Goal: Communication & Community: Ask a question

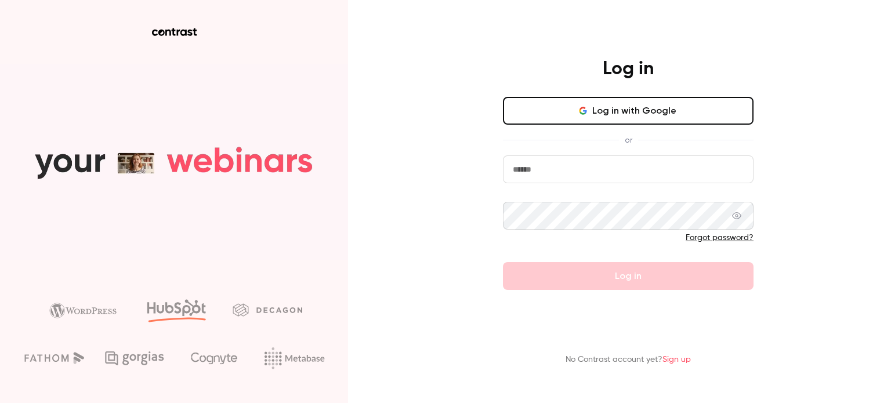
click at [579, 173] on input "email" at bounding box center [628, 170] width 251 height 28
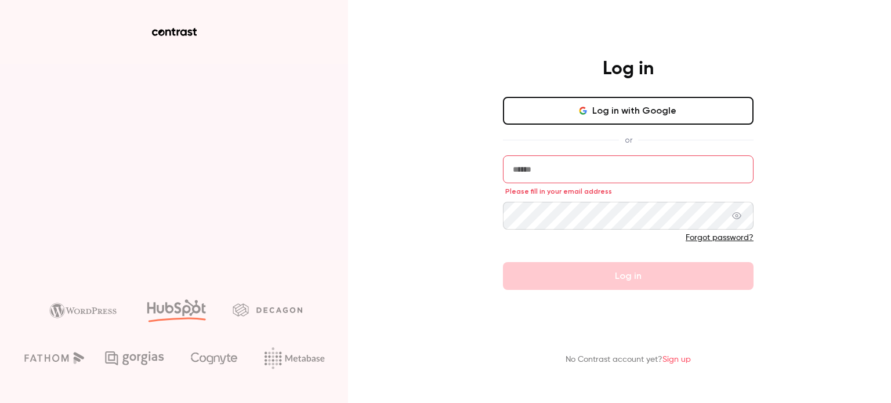
drag, startPoint x: 794, startPoint y: 74, endPoint x: 759, endPoint y: 104, distance: 46.5
click at [794, 74] on div "Log in Log in with Google or Please fill in your email address Forgot password?…" at bounding box center [445, 201] width 891 height 403
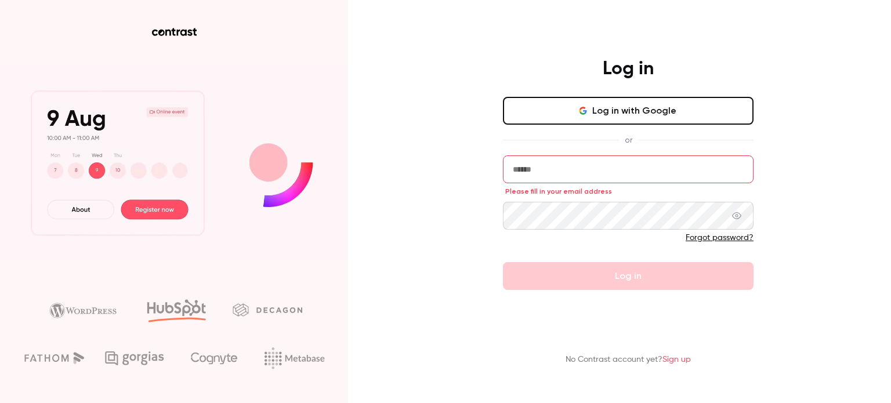
click at [615, 172] on input "email" at bounding box center [628, 170] width 251 height 28
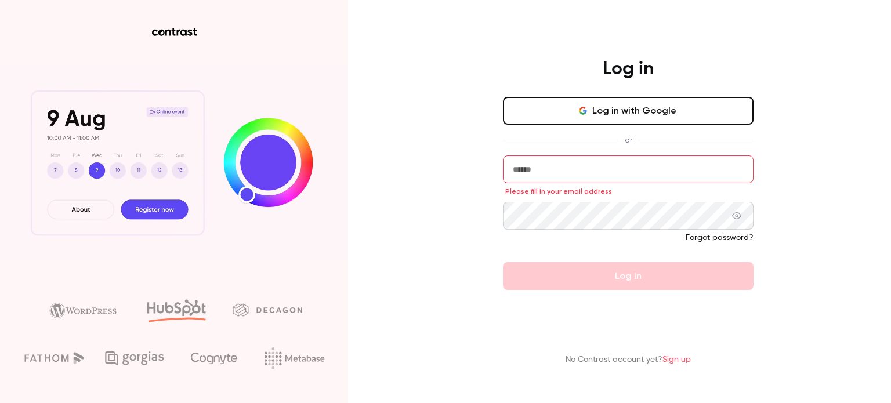
click at [645, 109] on button "Log in with Google" at bounding box center [628, 111] width 251 height 28
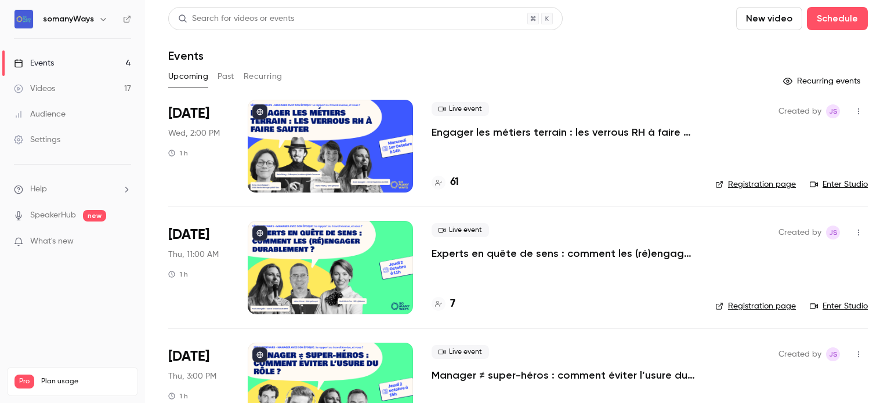
click at [828, 183] on link "Enter Studio" at bounding box center [839, 185] width 58 height 12
click at [454, 183] on h4 "61" at bounding box center [454, 183] width 9 height 16
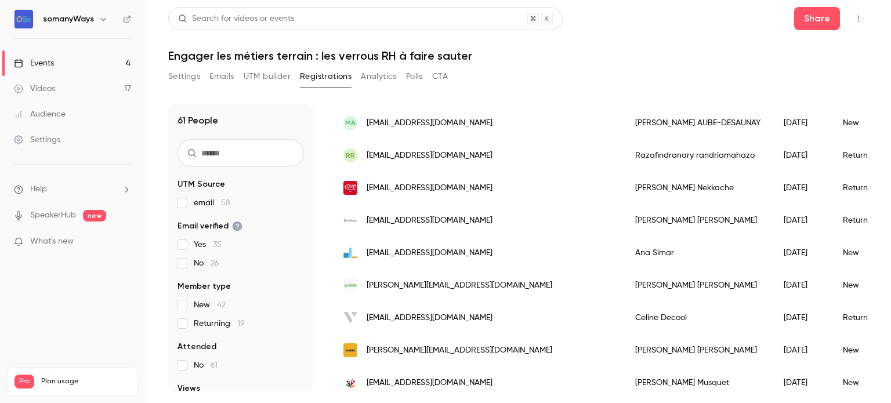
scroll to position [1457, 0]
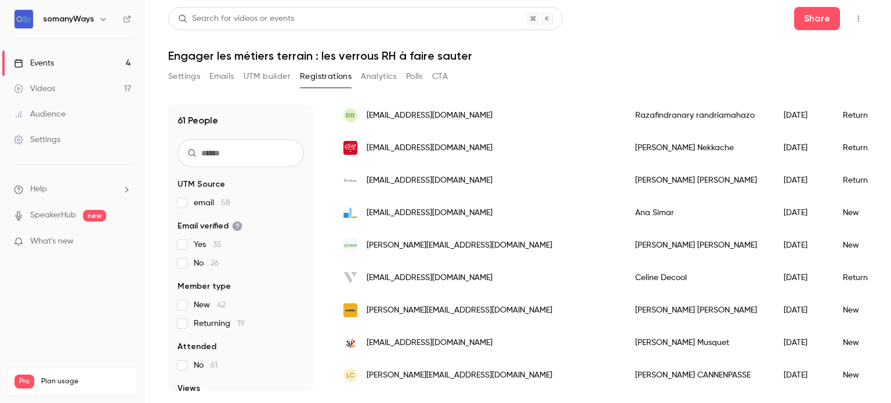
click at [125, 60] on link "Events 4" at bounding box center [72, 63] width 145 height 26
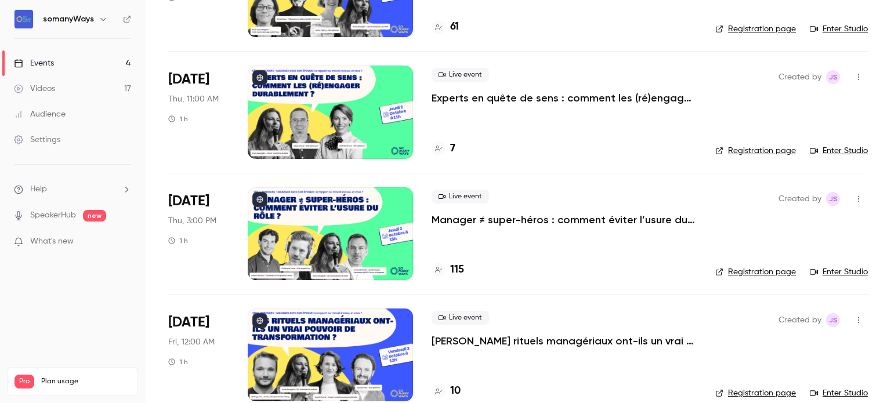
scroll to position [174, 0]
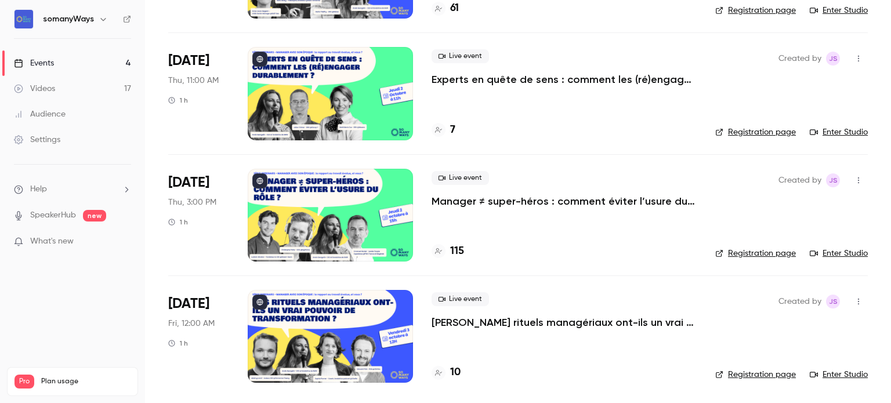
click at [90, 16] on h6 "somanyWays" at bounding box center [68, 19] width 51 height 12
click at [102, 24] on button "button" at bounding box center [103, 19] width 14 height 14
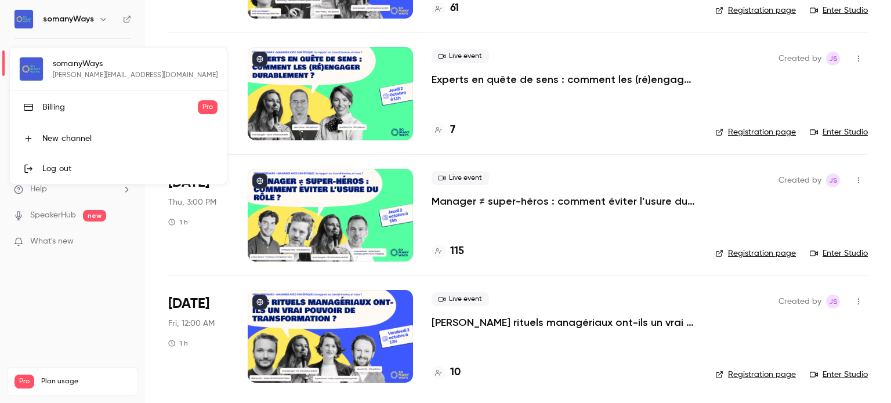
click at [61, 250] on div at bounding box center [445, 201] width 891 height 403
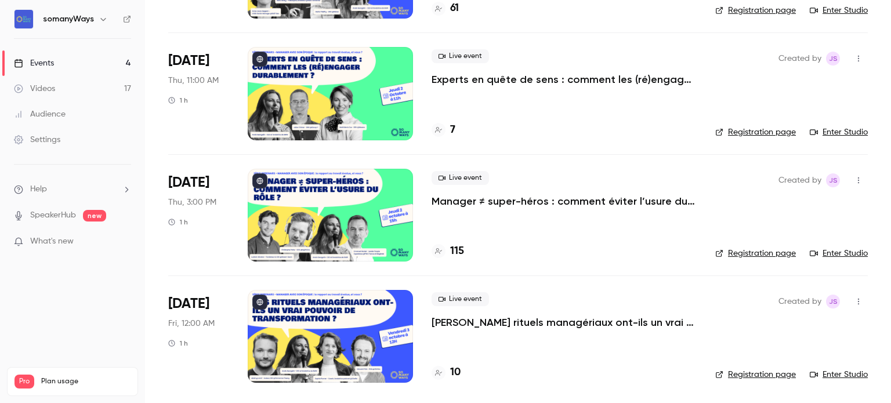
click at [41, 190] on span "Help" at bounding box center [38, 189] width 17 height 12
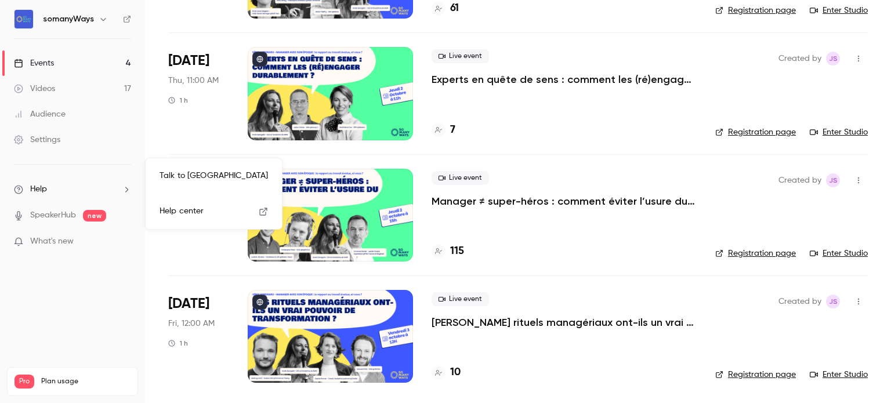
click at [214, 175] on link "Talk to us" at bounding box center [213, 176] width 127 height 31
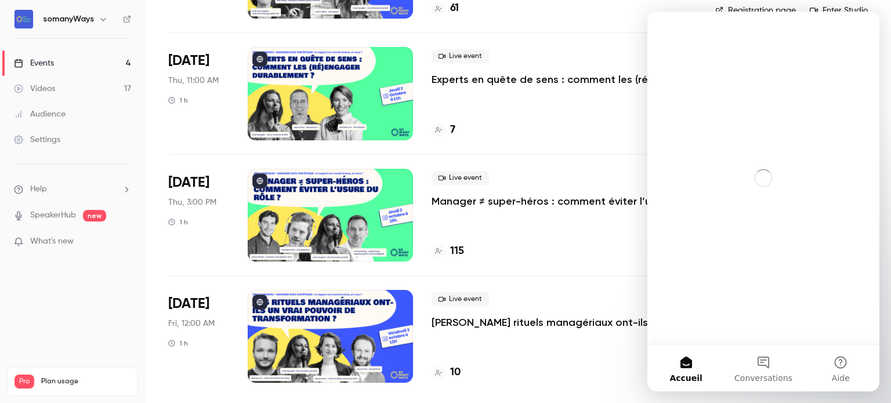
scroll to position [0, 0]
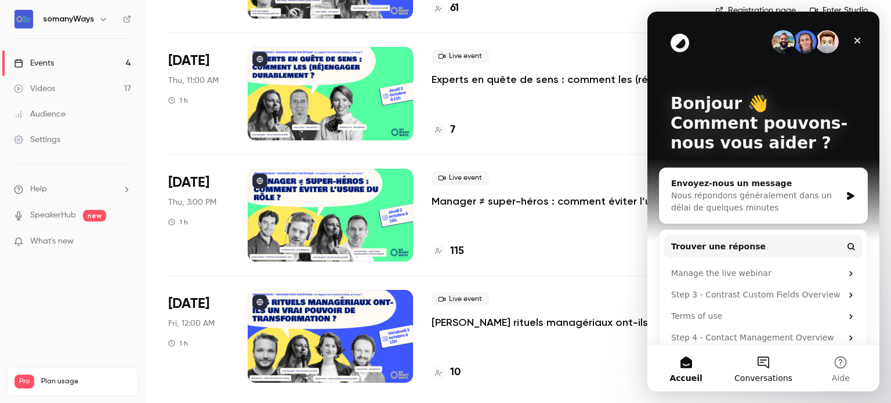
click at [758, 360] on button "Conversations" at bounding box center [763, 368] width 77 height 46
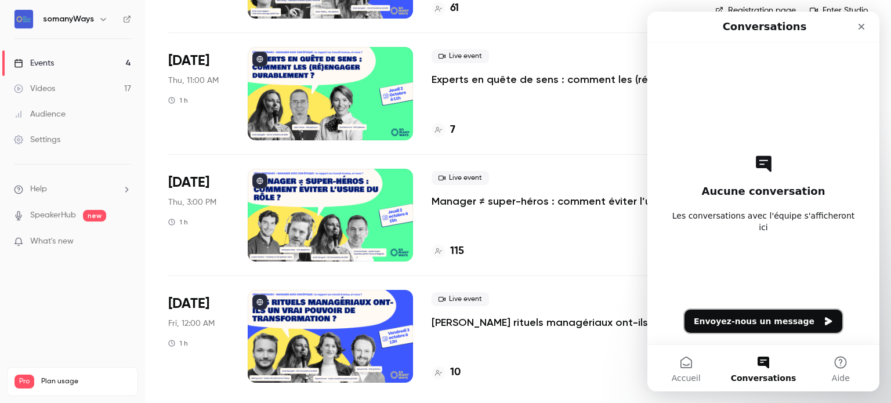
click at [752, 324] on button "Envoyez-nous un message" at bounding box center [764, 321] width 158 height 23
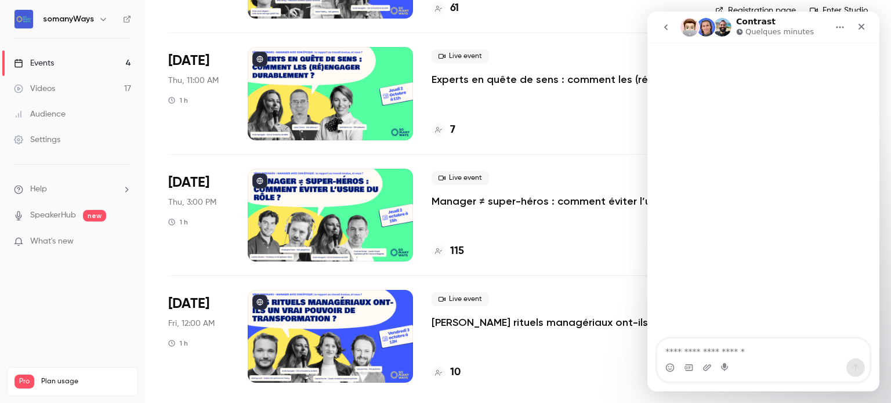
click at [748, 281] on div "Intercom Messenger" at bounding box center [764, 191] width 232 height 297
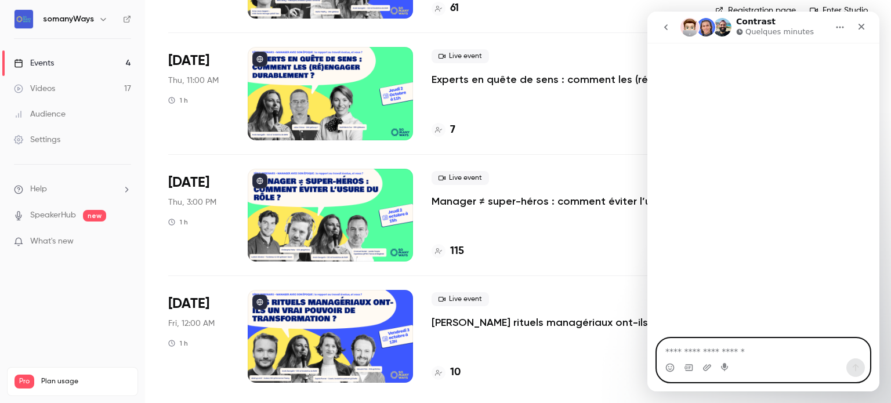
click at [687, 355] on textarea "Envoyer un message..." at bounding box center [763, 349] width 212 height 20
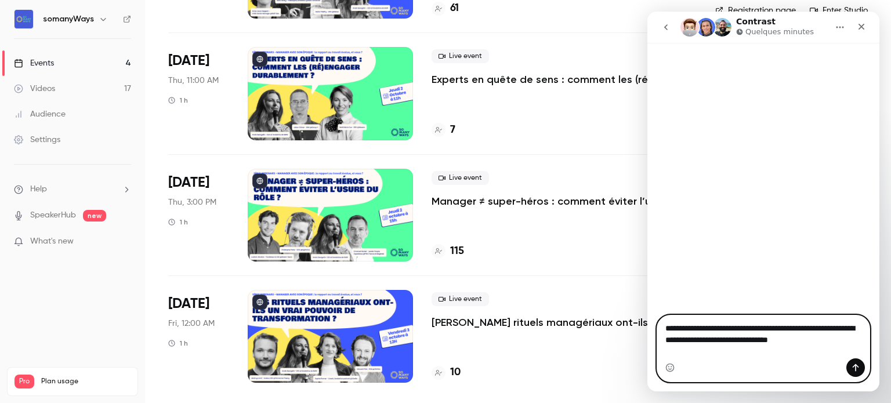
type textarea "**********"
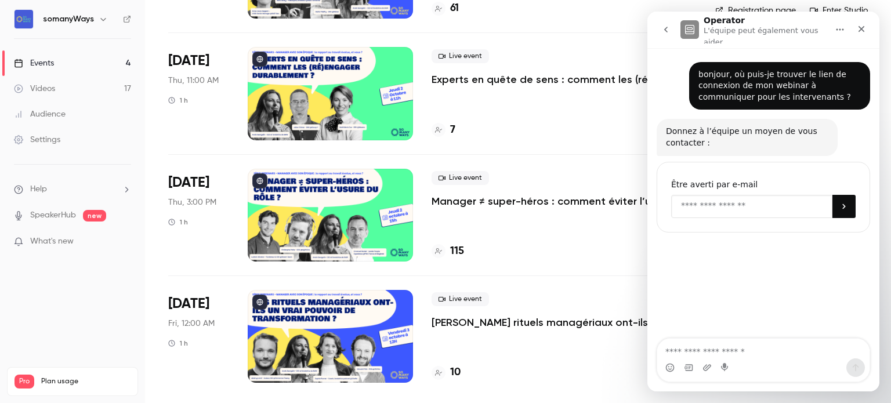
click at [735, 199] on input "Enter your email" at bounding box center [751, 206] width 161 height 23
type input "**********"
click at [844, 204] on icon "Soumettre" at bounding box center [844, 206] width 9 height 9
